Goal: Information Seeking & Learning: Learn about a topic

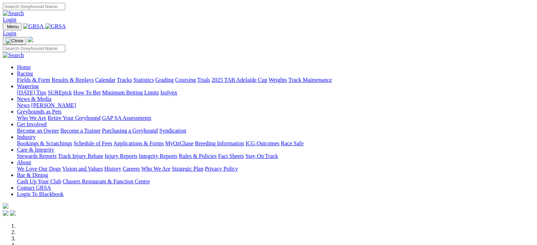
click at [39, 83] on link "Wagering" at bounding box center [28, 86] width 22 height 6
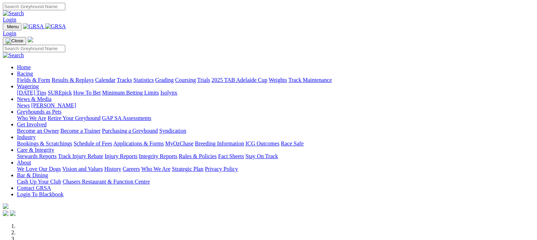
click at [26, 77] on link "Fields & Form" at bounding box center [33, 80] width 33 height 6
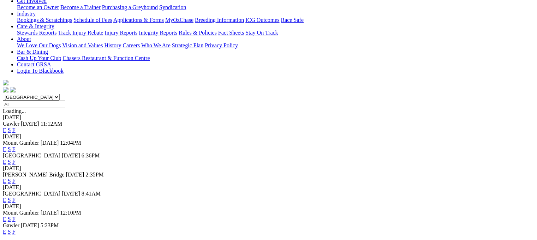
scroll to position [155, 0]
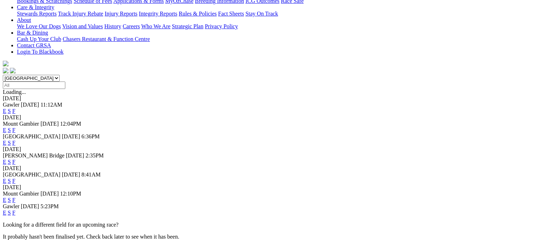
click at [16, 159] on link "F" at bounding box center [13, 162] width 3 height 6
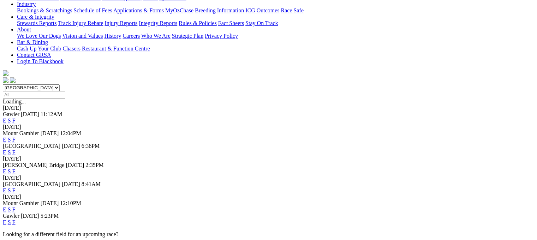
scroll to position [160, 0]
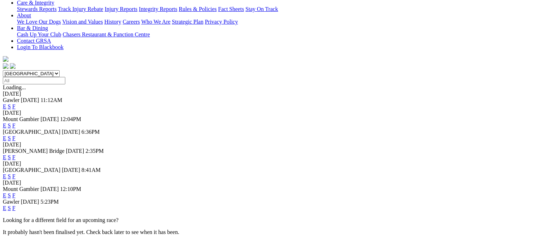
click at [16, 192] on link "F" at bounding box center [13, 195] width 3 height 6
